Goal: Task Accomplishment & Management: Manage account settings

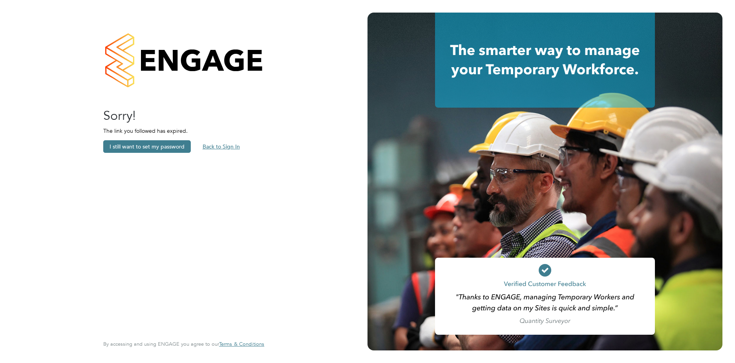
click at [211, 150] on button "Back to Sign In" at bounding box center [221, 146] width 50 height 13
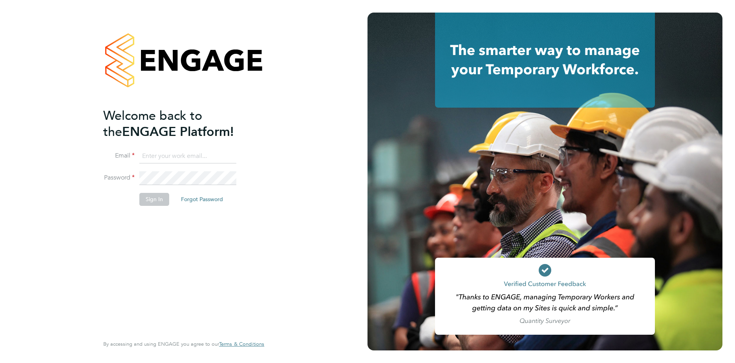
click at [206, 154] on input at bounding box center [187, 156] width 97 height 14
type input "vishal.kaushal2@justice.gov.uk"
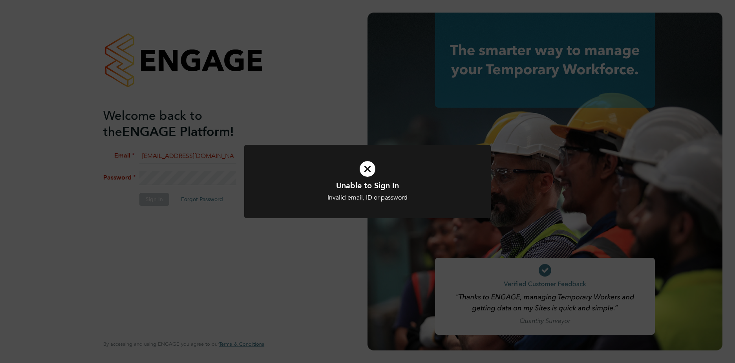
click at [291, 238] on div "Unable to Sign In Invalid email, ID or password Cancel Okay" at bounding box center [367, 181] width 735 height 363
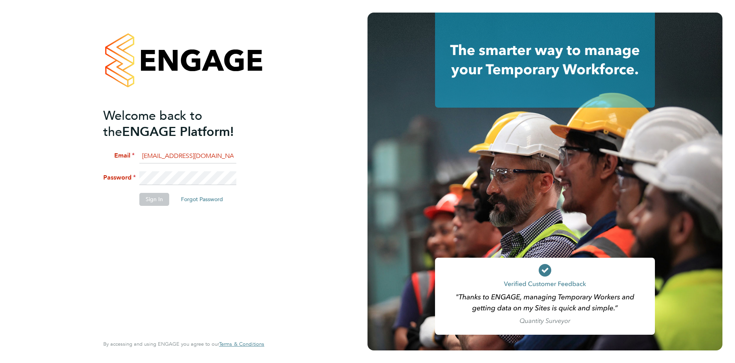
click at [216, 199] on button "Forgot Password" at bounding box center [202, 199] width 55 height 13
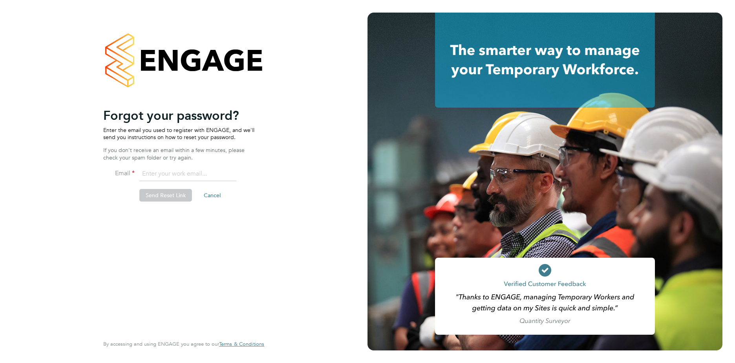
click at [211, 176] on input "email" at bounding box center [187, 174] width 97 height 14
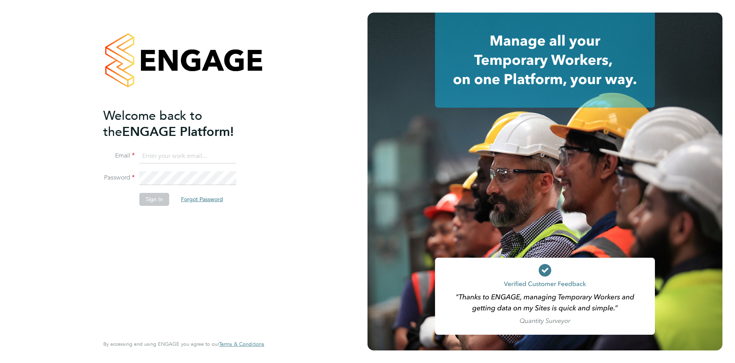
click at [200, 195] on button "Forgot Password" at bounding box center [202, 199] width 55 height 13
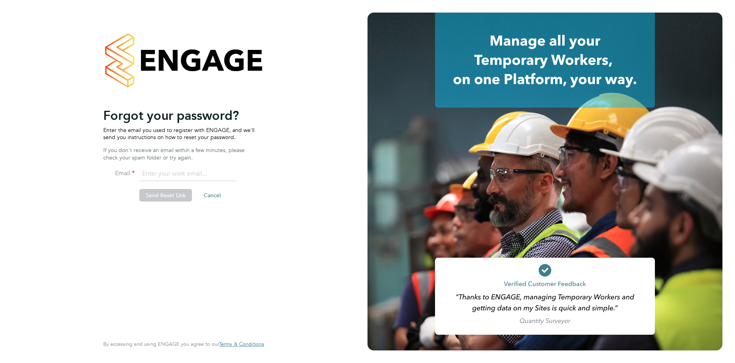
click at [195, 178] on input "email" at bounding box center [187, 174] width 97 height 14
type input "[EMAIL_ADDRESS][DOMAIN_NAME]"
click at [171, 201] on button "Send Reset Link" at bounding box center [165, 195] width 53 height 13
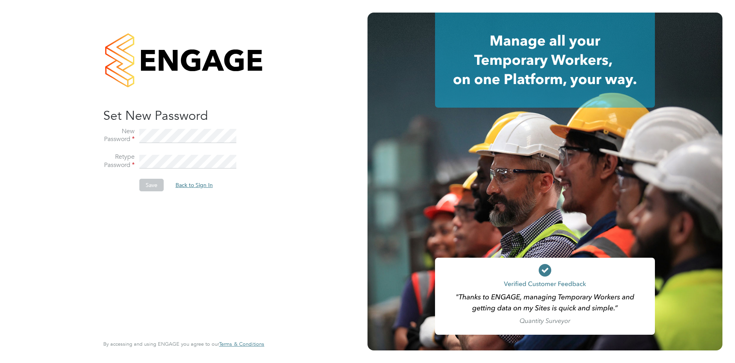
click at [200, 190] on button "Back to Sign In" at bounding box center [194, 185] width 50 height 13
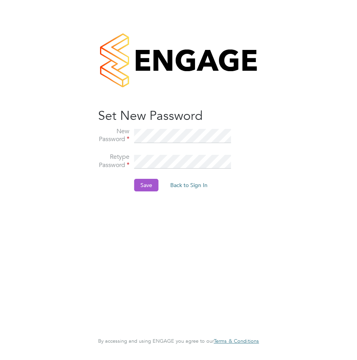
click at [148, 181] on button "Save" at bounding box center [146, 185] width 24 height 13
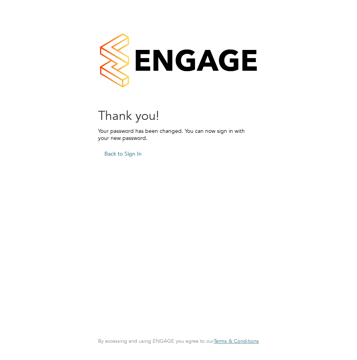
click at [124, 152] on button "Back to Sign In" at bounding box center [123, 153] width 50 height 13
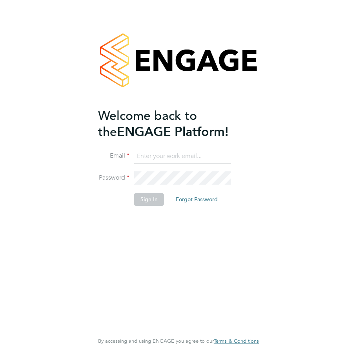
click at [195, 158] on input at bounding box center [182, 156] width 97 height 14
click at [185, 158] on input at bounding box center [182, 156] width 97 height 14
type input "[EMAIL_ADDRESS][DOMAIN_NAME]"
drag, startPoint x: 107, startPoint y: 251, endPoint x: 114, endPoint y: 242, distance: 12.1
click at [107, 251] on div "Welcome back to the ENGAGE Platform! Email vishal.kaushal2@justice.gov.uk Passw…" at bounding box center [174, 219] width 153 height 223
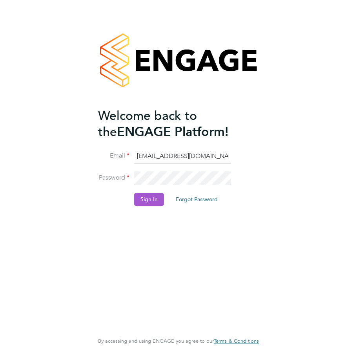
click at [147, 203] on button "Sign In" at bounding box center [149, 199] width 30 height 13
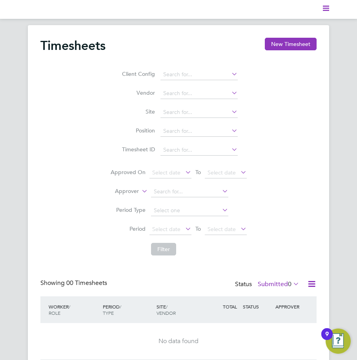
click at [324, 8] on polygon "Main navigation" at bounding box center [326, 8] width 6 height 1
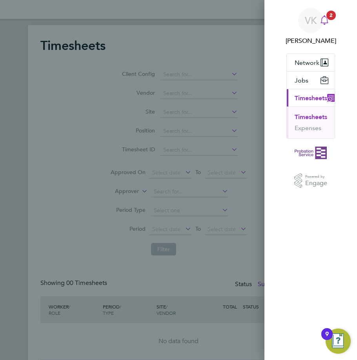
click at [328, 24] on icon at bounding box center [324, 19] width 9 height 9
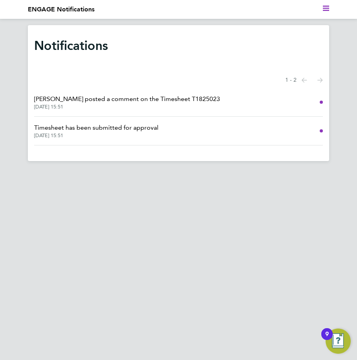
click at [118, 108] on span "23 Sep 2025, 15:51" at bounding box center [127, 107] width 186 height 6
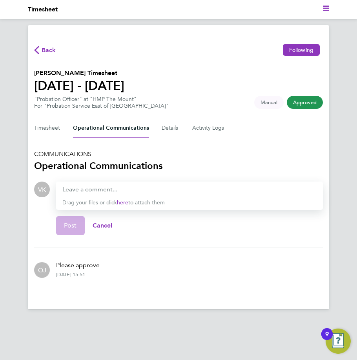
click at [44, 49] on span "Back" at bounding box center [49, 50] width 15 height 9
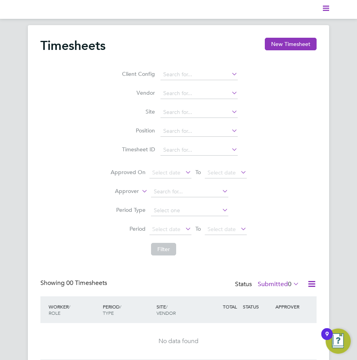
click at [323, 8] on polygon "Main navigation" at bounding box center [326, 8] width 6 height 1
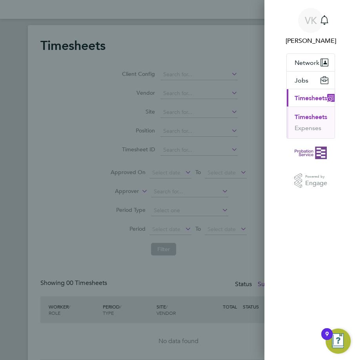
click at [313, 115] on button "Timesheets" at bounding box center [311, 117] width 33 height 8
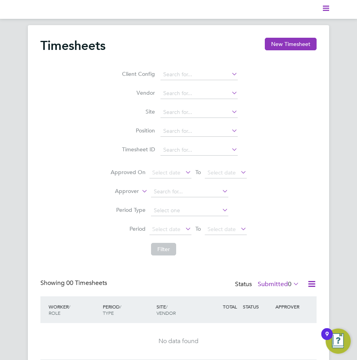
click at [335, 341] on img "Open Resource Center, 9 new notifications" at bounding box center [338, 340] width 25 height 25
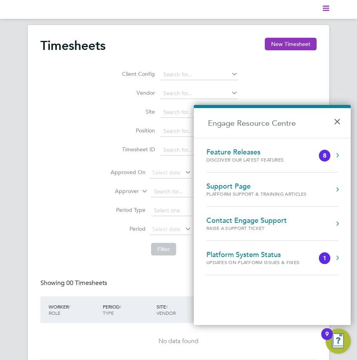
click at [91, 244] on div "Client Config Vendor Site Position Timesheet ID Approved On Select date To Sele…" at bounding box center [178, 160] width 277 height 198
click at [326, 10] on polygon "Main navigation" at bounding box center [326, 10] width 6 height 1
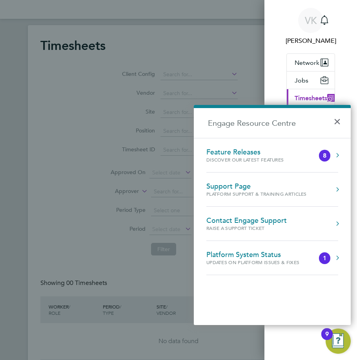
click at [141, 127] on div "VK Vishal Kaushal Notifications Applications: Network Sites Jobs Placements Cur…" at bounding box center [178, 180] width 357 height 360
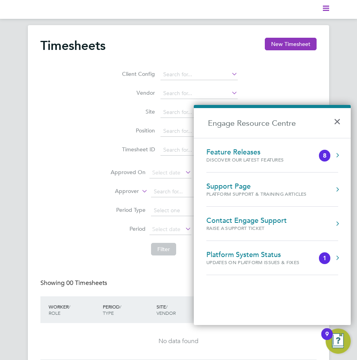
click at [70, 115] on div "Client Config Vendor Site Position Timesheet ID Approved On Select date To Sele…" at bounding box center [178, 160] width 277 height 198
click at [343, 121] on button "×" at bounding box center [339, 118] width 11 height 17
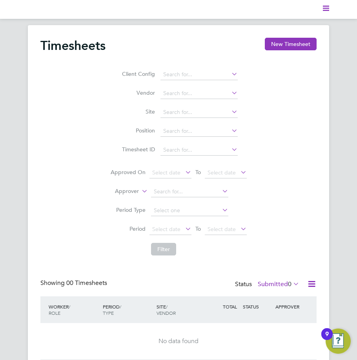
click at [320, 14] on ul "Current page:" at bounding box center [179, 9] width 302 height 19
click at [334, 7] on nav "Current page:" at bounding box center [178, 9] width 357 height 19
click at [330, 9] on nav "Current page:" at bounding box center [178, 9] width 357 height 19
click at [327, 10] on polygon "Main navigation" at bounding box center [326, 10] width 6 height 1
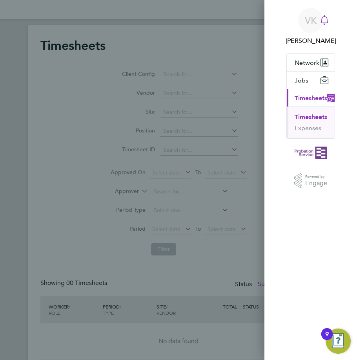
click at [326, 23] on icon at bounding box center [324, 19] width 7 height 8
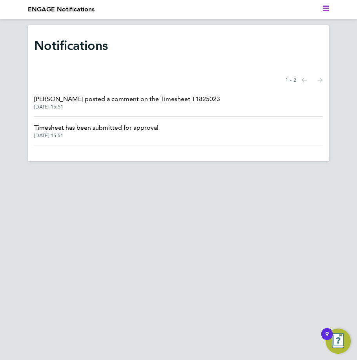
click at [330, 7] on nav "Current page: ENGAGE Notifications" at bounding box center [178, 9] width 357 height 19
click at [327, 8] on polygon "Main navigation" at bounding box center [326, 8] width 6 height 1
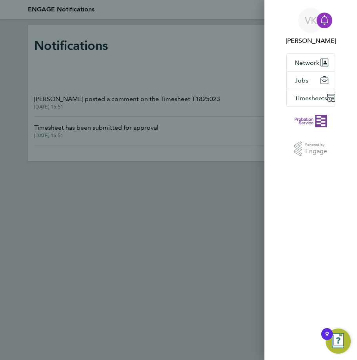
click at [330, 16] on div at bounding box center [325, 21] width 16 height 16
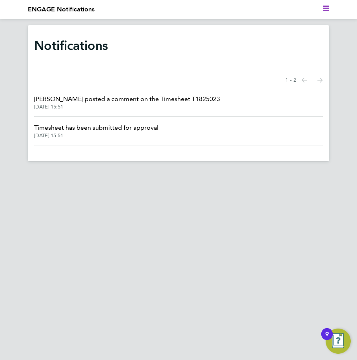
click at [324, 5] on svg-icon "Main navigation" at bounding box center [326, 9] width 6 height 9
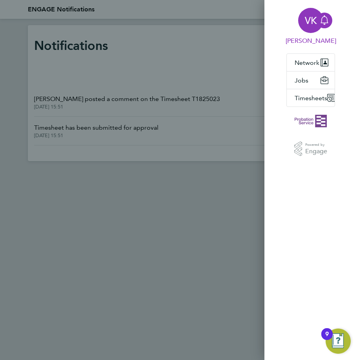
click at [314, 28] on div "VK" at bounding box center [311, 20] width 25 height 25
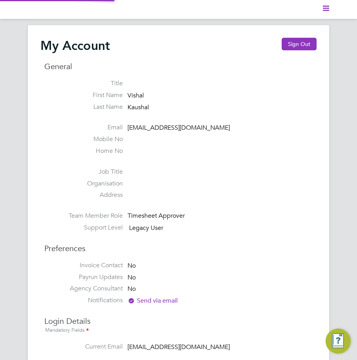
type input "[EMAIL_ADDRESS][DOMAIN_NAME]"
click at [309, 44] on button "Sign Out" at bounding box center [299, 44] width 35 height 13
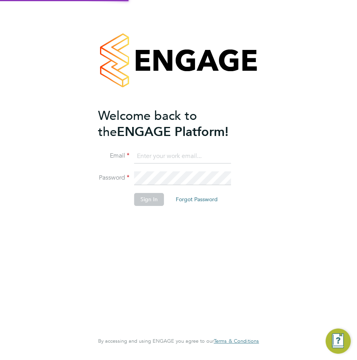
type input "[EMAIL_ADDRESS][DOMAIN_NAME]"
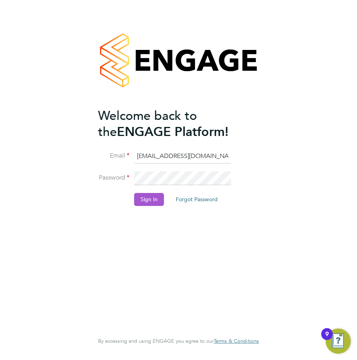
click at [157, 194] on button "Sign In" at bounding box center [149, 199] width 30 height 13
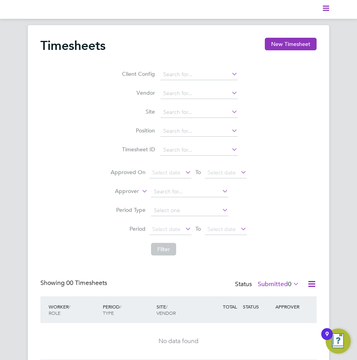
click at [326, 6] on polygon "Main navigation" at bounding box center [326, 5] width 6 height 1
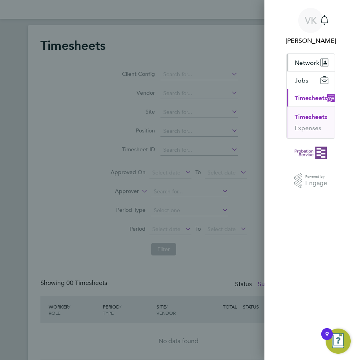
click at [306, 60] on span "Network" at bounding box center [307, 62] width 25 height 7
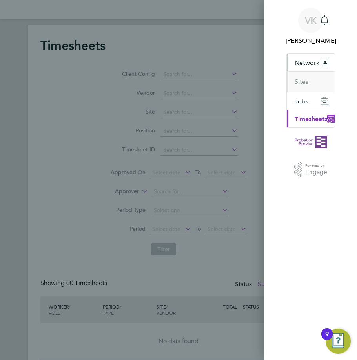
click at [307, 124] on button "Current page: Timesheets" at bounding box center [314, 118] width 55 height 17
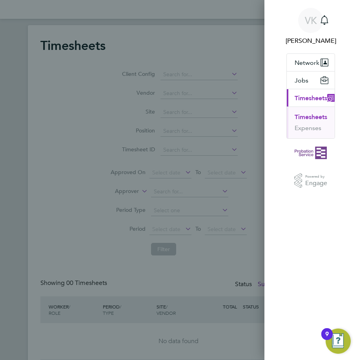
click at [308, 115] on button "Timesheets" at bounding box center [311, 117] width 33 height 8
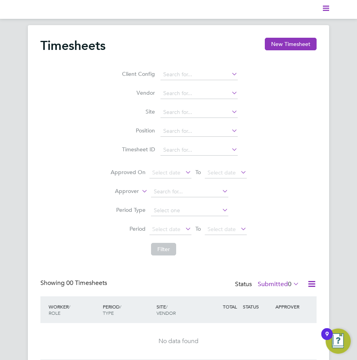
click at [326, 5] on icon "Main navigation" at bounding box center [326, 8] width 6 height 6
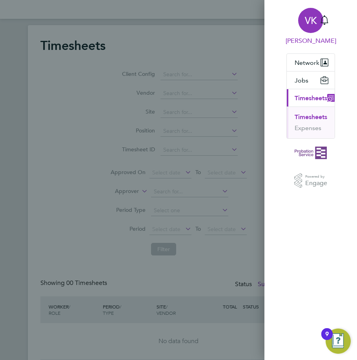
click at [310, 17] on span "VK" at bounding box center [311, 20] width 12 height 10
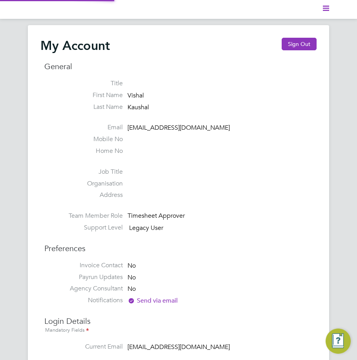
type input "[EMAIL_ADDRESS][DOMAIN_NAME]"
click at [297, 40] on button "Sign Out" at bounding box center [299, 44] width 35 height 13
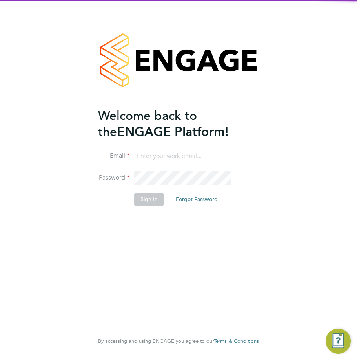
type input "[EMAIL_ADDRESS][DOMAIN_NAME]"
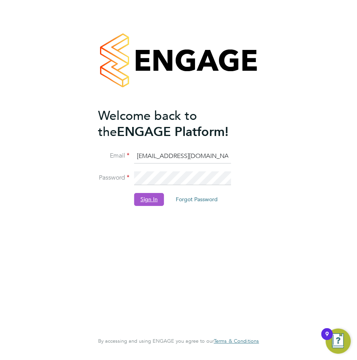
click at [154, 198] on button "Sign In" at bounding box center [149, 199] width 30 height 13
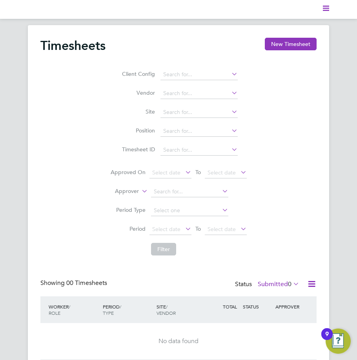
click at [330, 10] on nav "Current page:" at bounding box center [178, 9] width 357 height 19
click at [323, 7] on ul "Current page:" at bounding box center [179, 9] width 302 height 19
click at [326, 9] on icon "Main navigation" at bounding box center [326, 8] width 6 height 6
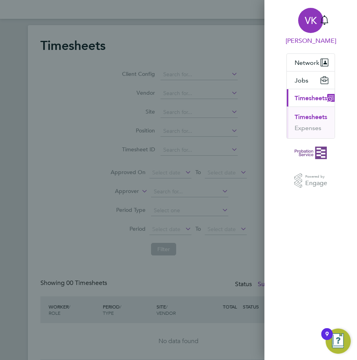
click at [312, 25] on span "VK" at bounding box center [311, 20] width 12 height 10
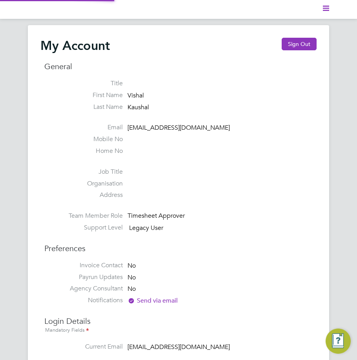
type input "[EMAIL_ADDRESS][DOMAIN_NAME]"
